Goal: Find specific page/section: Find specific page/section

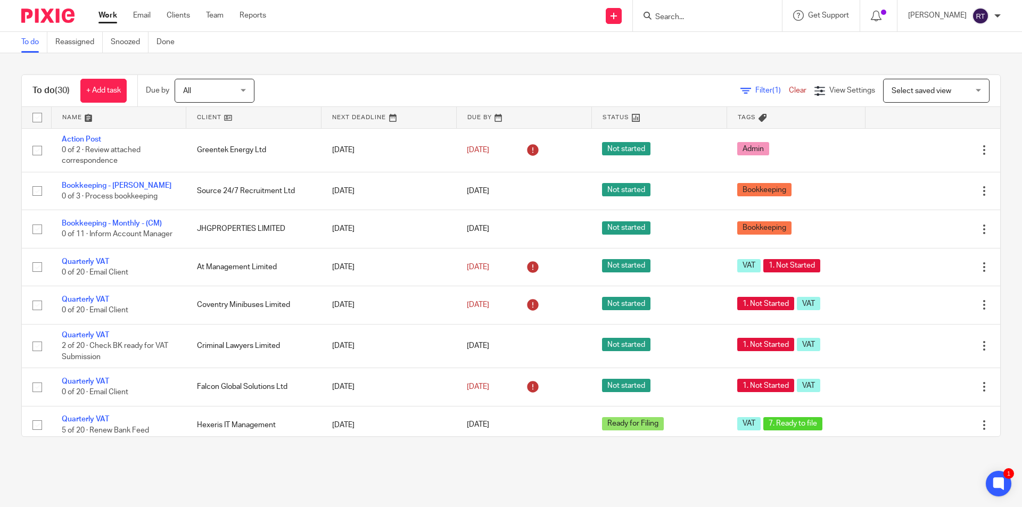
scroll to position [319, 0]
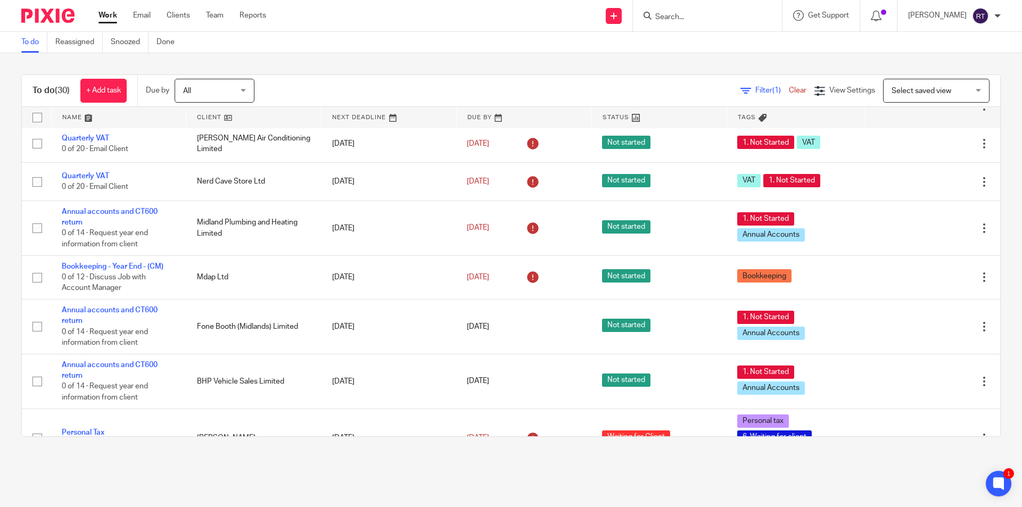
click at [712, 16] on input "Search" at bounding box center [702, 18] width 96 height 10
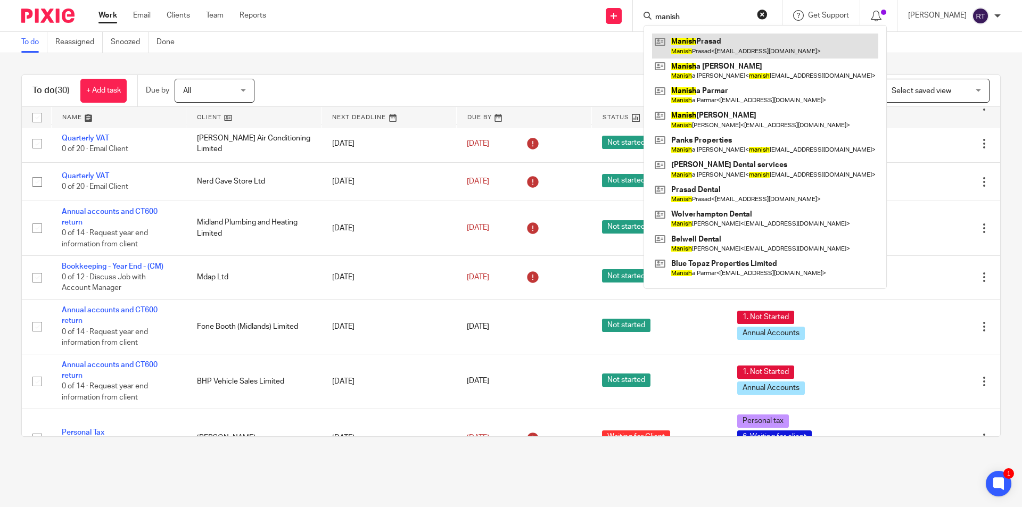
type input "manish"
click at [725, 53] on link at bounding box center [765, 46] width 226 height 24
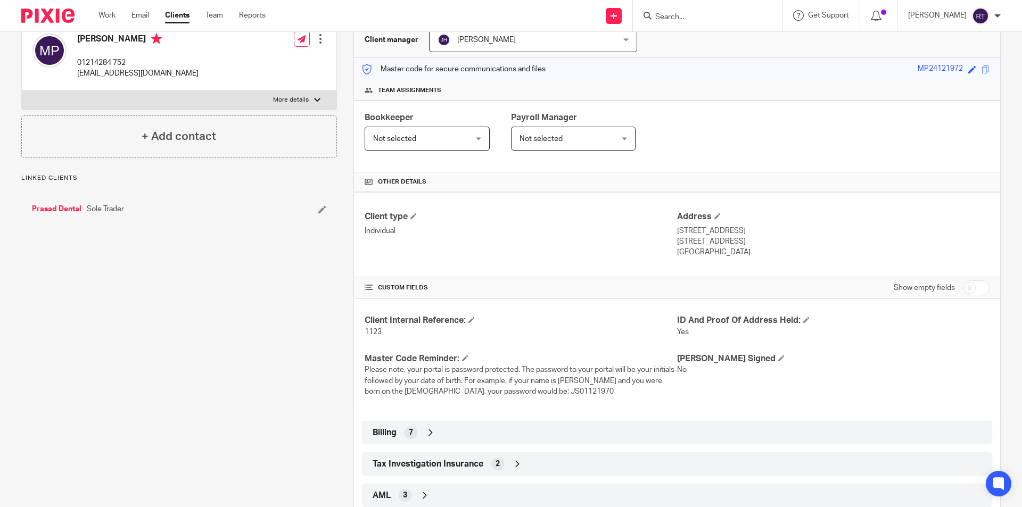
scroll to position [203, 0]
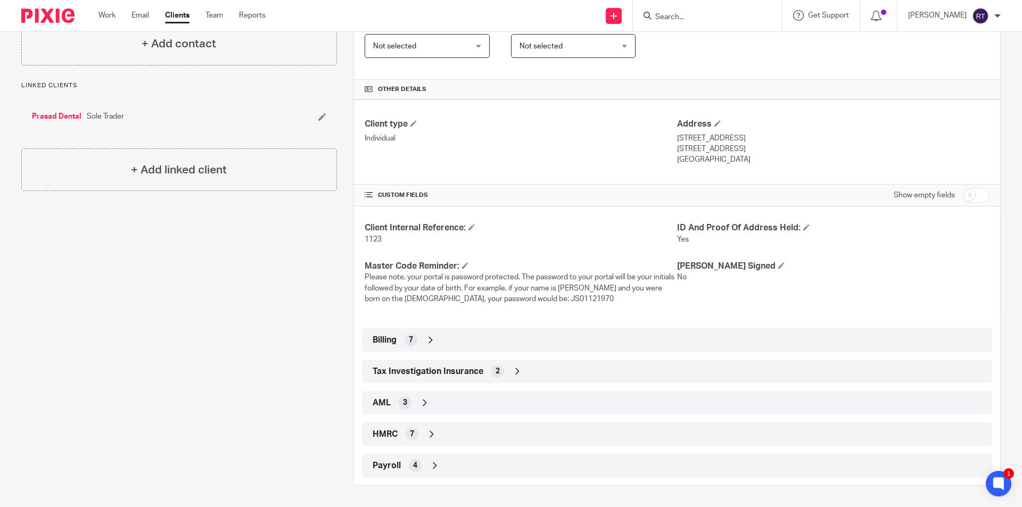
click at [390, 345] on span "Billing" at bounding box center [385, 340] width 24 height 11
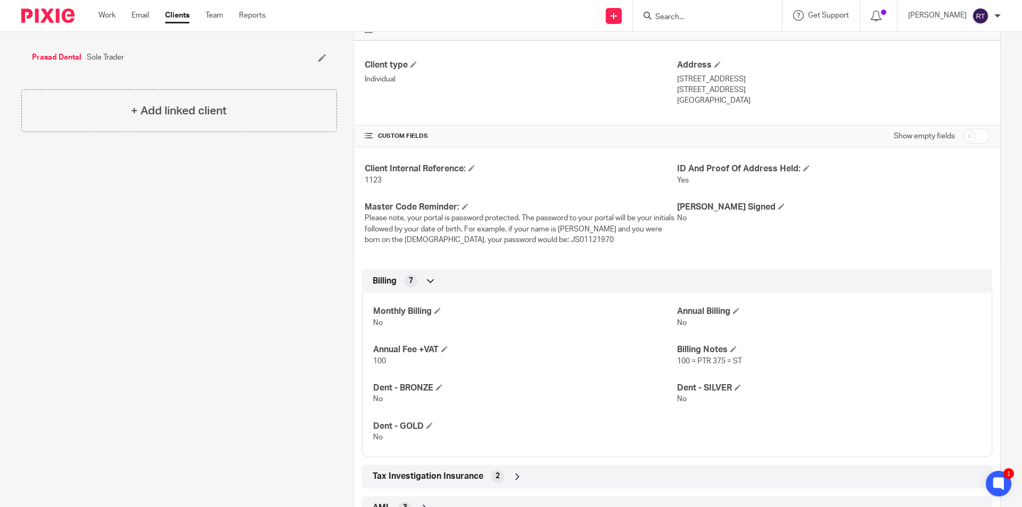
scroll to position [261, 0]
drag, startPoint x: 893, startPoint y: 351, endPoint x: 848, endPoint y: 340, distance: 46.0
click at [893, 351] on h4 "Billing Notes" at bounding box center [829, 351] width 304 height 11
click at [83, 184] on div "Client contacts [PERSON_NAME] 01214284 752 [EMAIL_ADDRESS][DOMAIN_NAME] Edit co…" at bounding box center [171, 223] width 332 height 740
drag, startPoint x: 14, startPoint y: 62, endPoint x: 131, endPoint y: 47, distance: 117.5
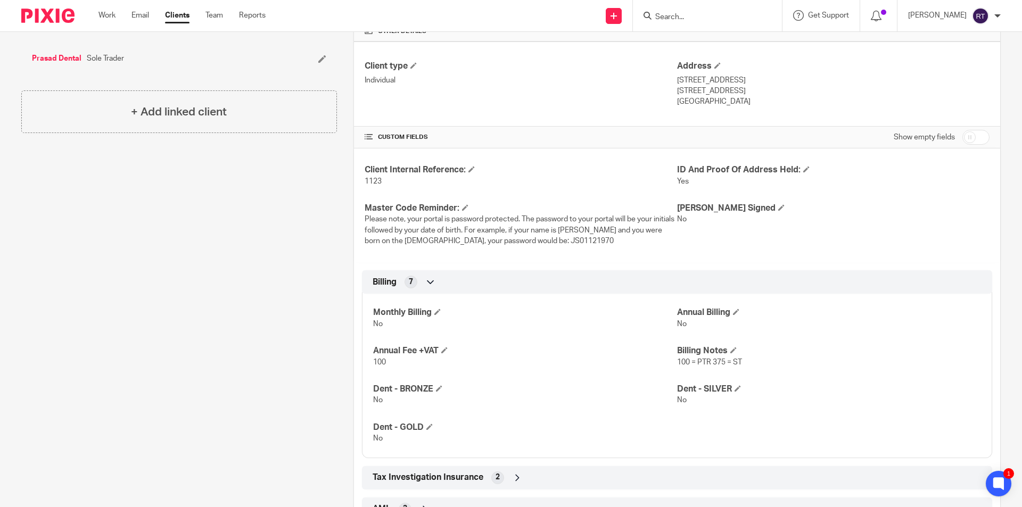
click at [131, 47] on div "Client contacts [PERSON_NAME] 01214284 752 [EMAIL_ADDRESS][DOMAIN_NAME] Edit co…" at bounding box center [171, 223] width 332 height 740
click at [151, 94] on div "+ Add linked client" at bounding box center [179, 112] width 316 height 43
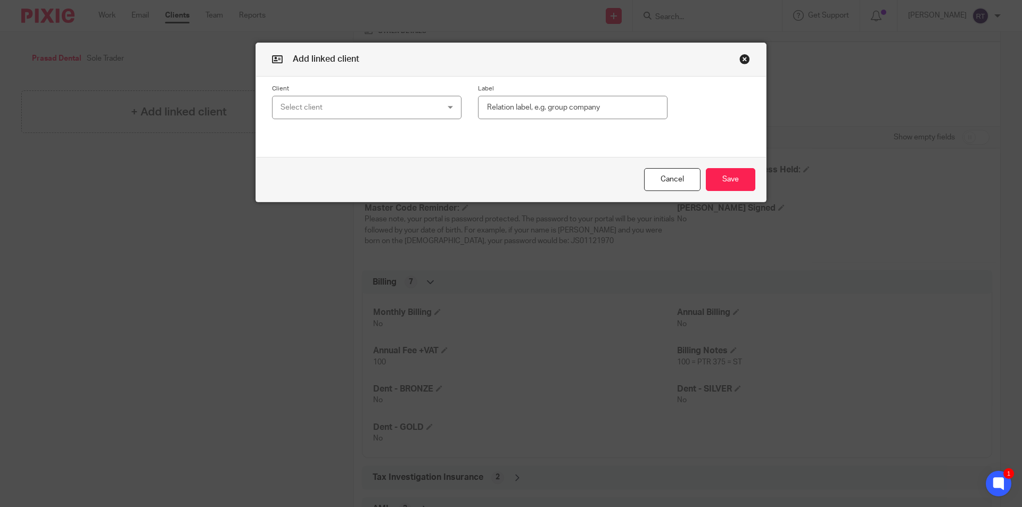
click at [745, 61] on button "button" at bounding box center [745, 59] width 11 height 11
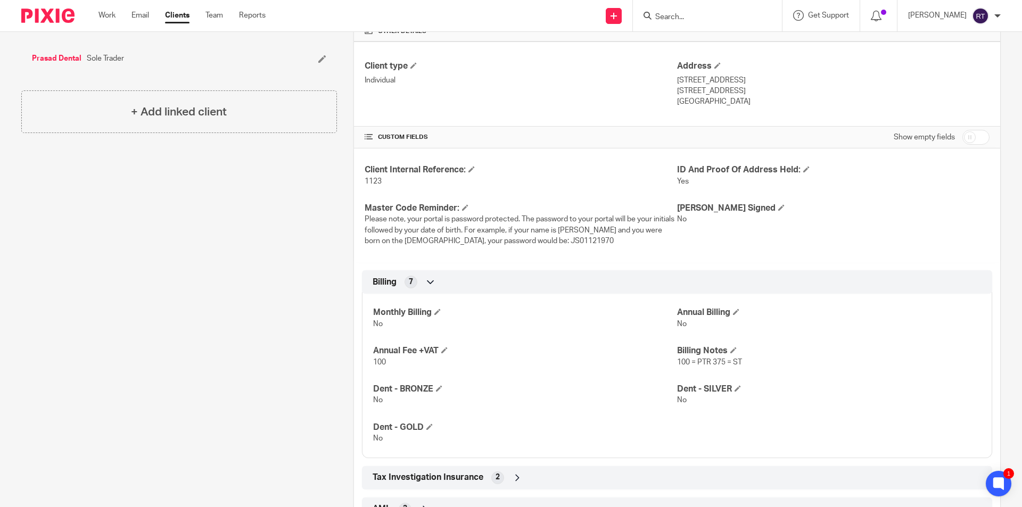
drag, startPoint x: 88, startPoint y: 77, endPoint x: 32, endPoint y: 69, distance: 56.9
click at [29, 55] on div "Prasad Dental Sole Trader" at bounding box center [179, 59] width 316 height 32
click at [52, 182] on div "Client contacts [PERSON_NAME] 01214284 752 [EMAIL_ADDRESS][DOMAIN_NAME] Edit co…" at bounding box center [171, 223] width 332 height 740
drag, startPoint x: 25, startPoint y: 62, endPoint x: 134, endPoint y: 49, distance: 109.4
click at [134, 49] on div "Prasad Dental Sole Trader" at bounding box center [179, 59] width 316 height 32
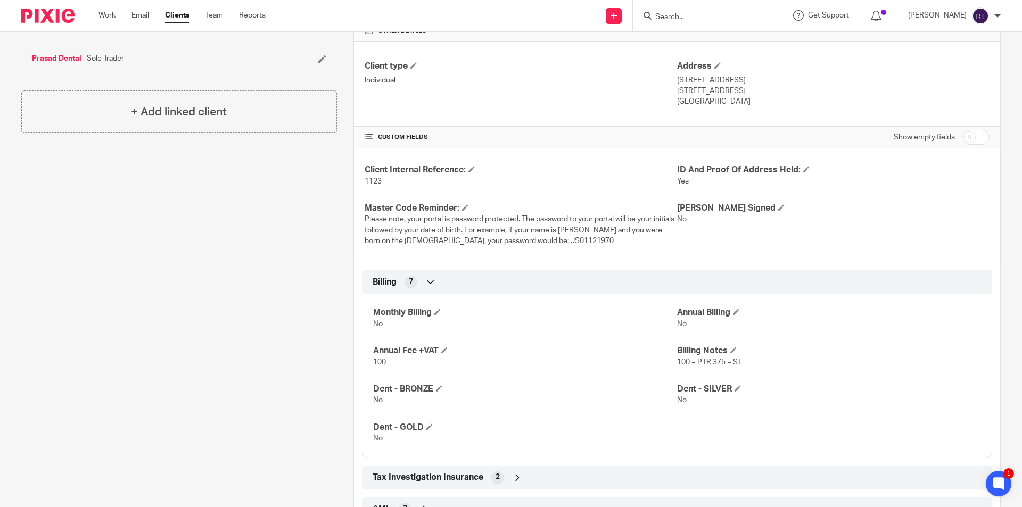
click at [134, 49] on div "Prasad Dental Sole Trader" at bounding box center [179, 59] width 316 height 32
drag, startPoint x: 133, startPoint y: 54, endPoint x: 28, endPoint y: 69, distance: 106.0
click at [28, 69] on div "Prasad Dental Sole Trader" at bounding box center [179, 59] width 316 height 32
drag, startPoint x: 21, startPoint y: 63, endPoint x: 132, endPoint y: 59, distance: 111.4
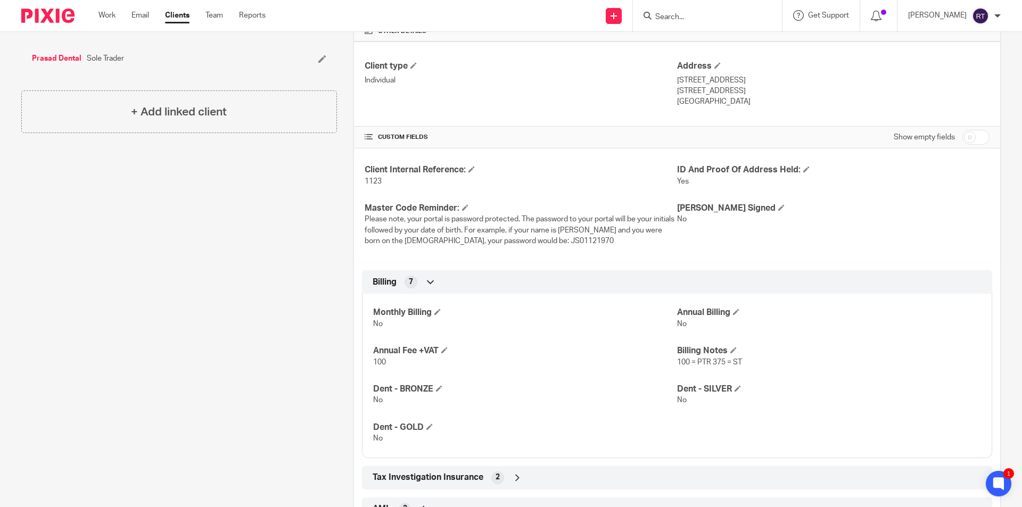
click at [132, 59] on div "Client contacts [PERSON_NAME] 01214284 752 [EMAIL_ADDRESS][DOMAIN_NAME] Edit co…" at bounding box center [171, 223] width 332 height 740
click at [132, 59] on div "Prasad Dental Sole Trader" at bounding box center [149, 58] width 235 height 11
drag, startPoint x: 138, startPoint y: 62, endPoint x: 30, endPoint y: 55, distance: 108.8
click at [30, 55] on div "Prasad Dental Sole Trader" at bounding box center [179, 59] width 316 height 32
click at [33, 72] on div "Prasad Dental Sole Trader" at bounding box center [179, 59] width 316 height 32
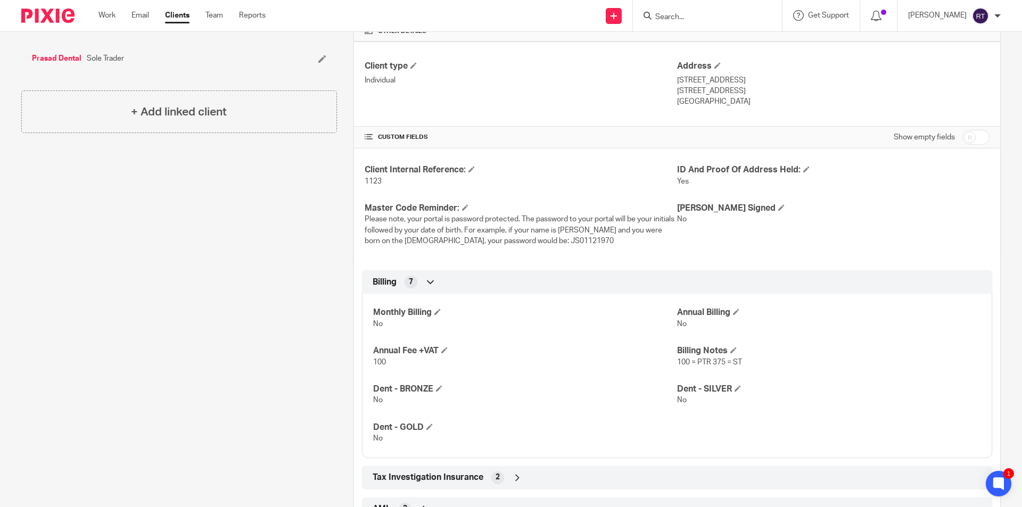
drag, startPoint x: 29, startPoint y: 71, endPoint x: 127, endPoint y: 67, distance: 98.1
click at [127, 67] on div "Prasad Dental Sole Trader" at bounding box center [179, 59] width 316 height 32
drag, startPoint x: 128, startPoint y: 67, endPoint x: 34, endPoint y: 72, distance: 94.9
click at [34, 72] on div "Prasad Dental Sole Trader" at bounding box center [179, 59] width 316 height 32
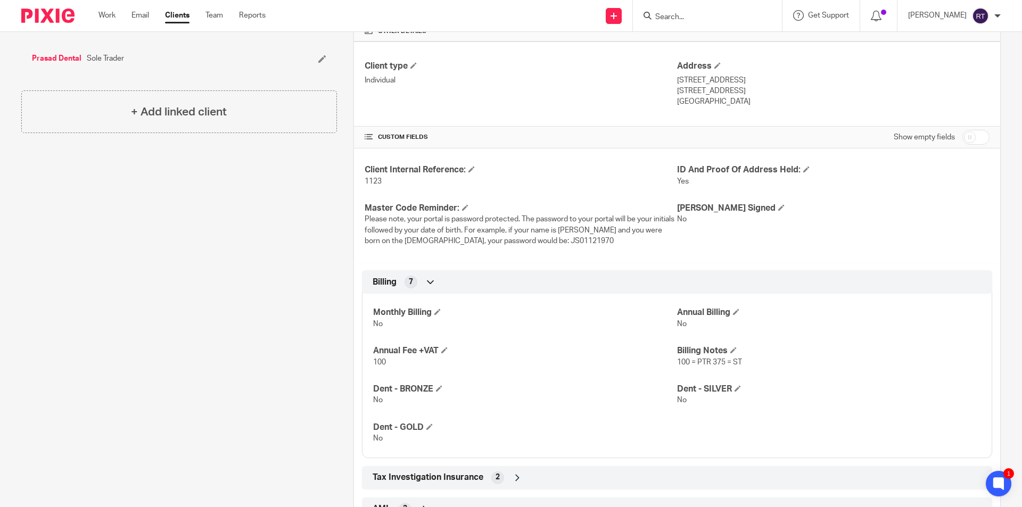
click at [83, 177] on div "Client contacts [PERSON_NAME] 01214284 752 [EMAIL_ADDRESS][DOMAIN_NAME] Edit co…" at bounding box center [171, 223] width 332 height 740
